Goal: Task Accomplishment & Management: Manage account settings

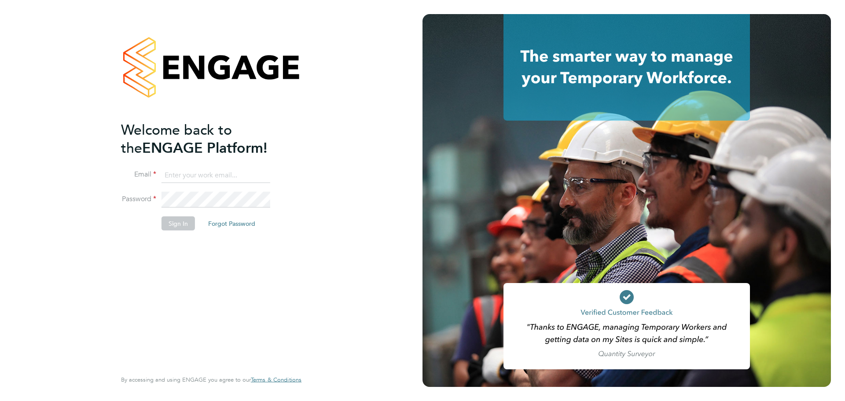
click at [212, 173] on input at bounding box center [216, 175] width 109 height 16
type input "seddon@psrsolutions.co.uk"
click at [182, 218] on button "Sign In" at bounding box center [178, 223] width 33 height 14
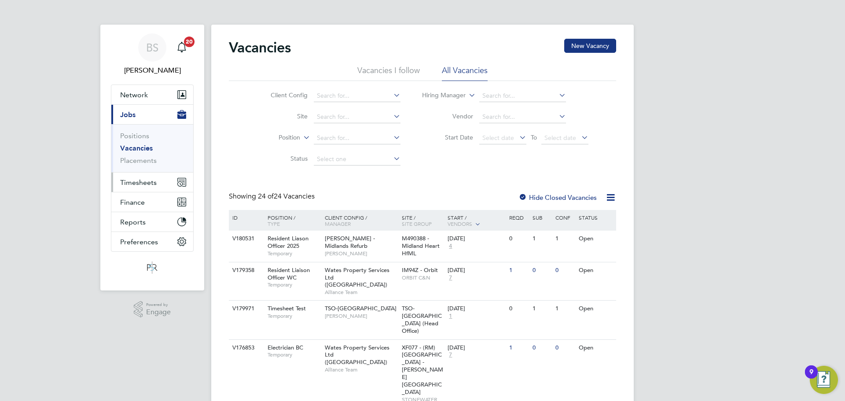
click at [130, 182] on span "Timesheets" at bounding box center [138, 182] width 37 height 8
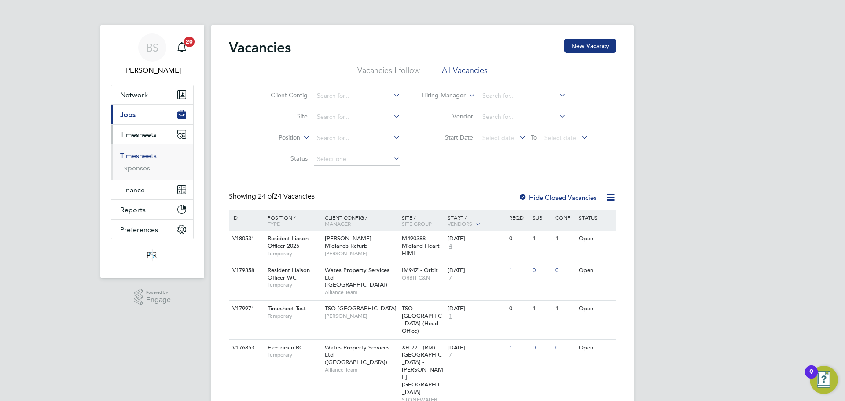
click at [134, 158] on link "Timesheets" at bounding box center [138, 155] width 37 height 8
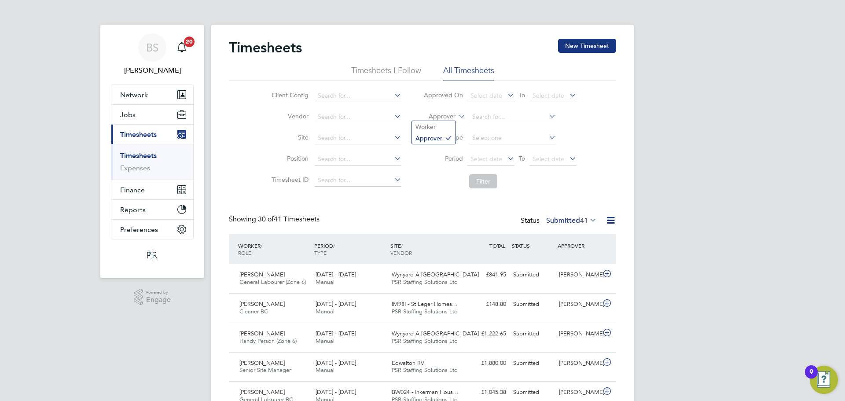
click at [457, 114] on icon at bounding box center [457, 114] width 0 height 8
click at [445, 131] on li "Worker" at bounding box center [434, 126] width 44 height 11
click at [479, 121] on input at bounding box center [512, 117] width 87 height 12
click at [509, 163] on li "Abr aham Esigie" at bounding box center [512, 165] width 88 height 12
type input "[PERSON_NAME]"
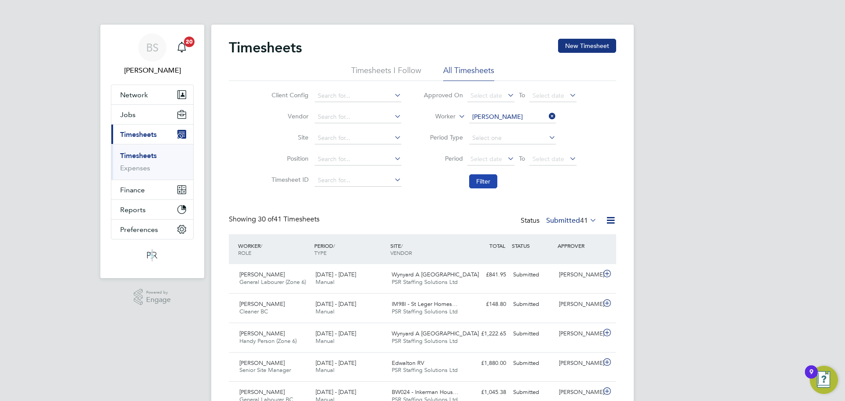
click at [489, 182] on button "Filter" at bounding box center [483, 181] width 28 height 14
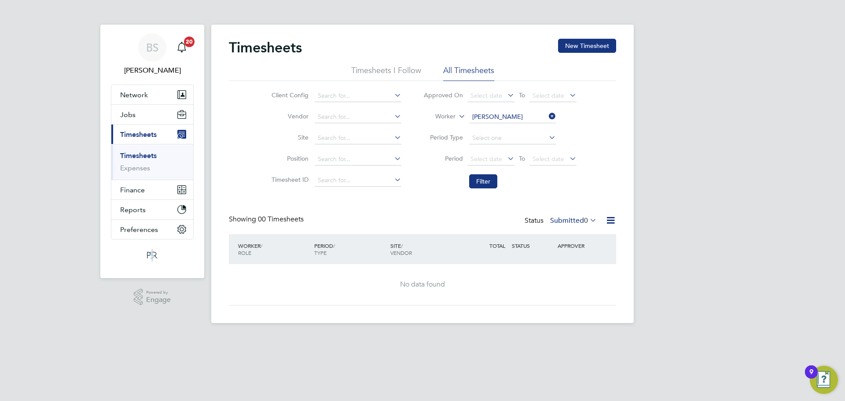
click at [560, 222] on label "Submitted 0" at bounding box center [573, 220] width 47 height 9
click at [579, 273] on li "Approved" at bounding box center [569, 273] width 41 height 12
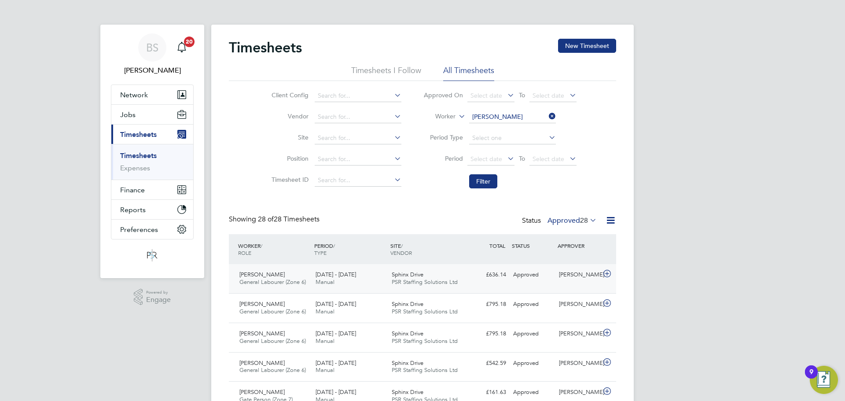
click at [351, 278] on span "[DATE] - [DATE]" at bounding box center [336, 274] width 41 height 7
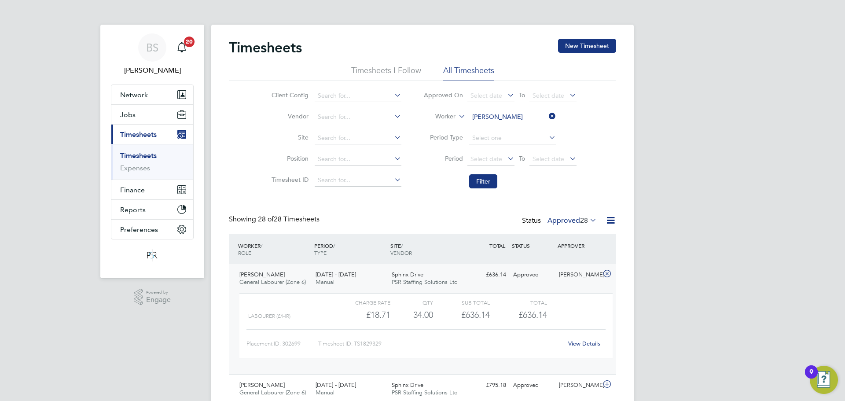
click at [591, 343] on link "View Details" at bounding box center [584, 343] width 32 height 7
